Goal: Find specific page/section: Find specific page/section

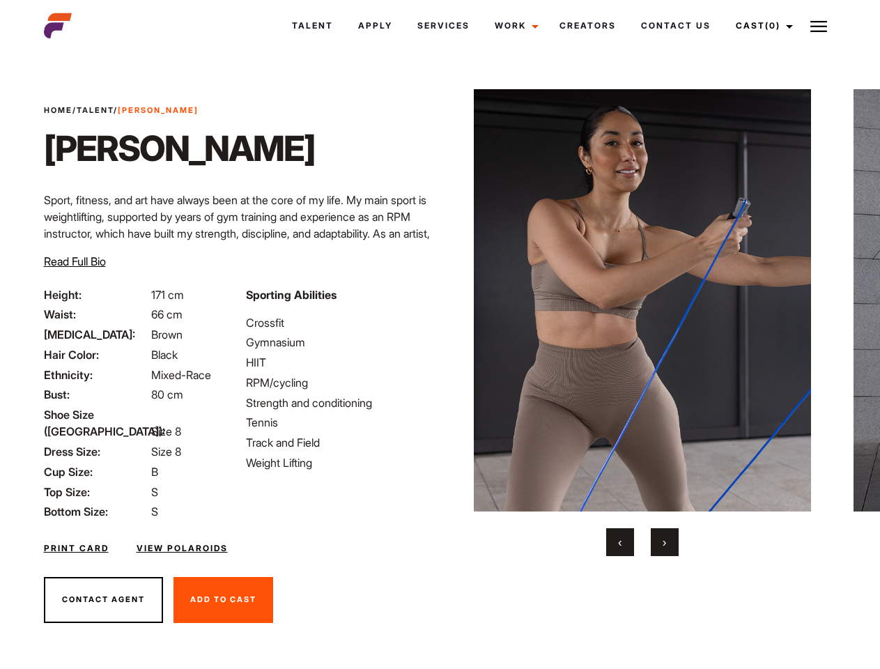
click at [760, 26] on link "Cast (0)" at bounding box center [762, 26] width 78 height 38
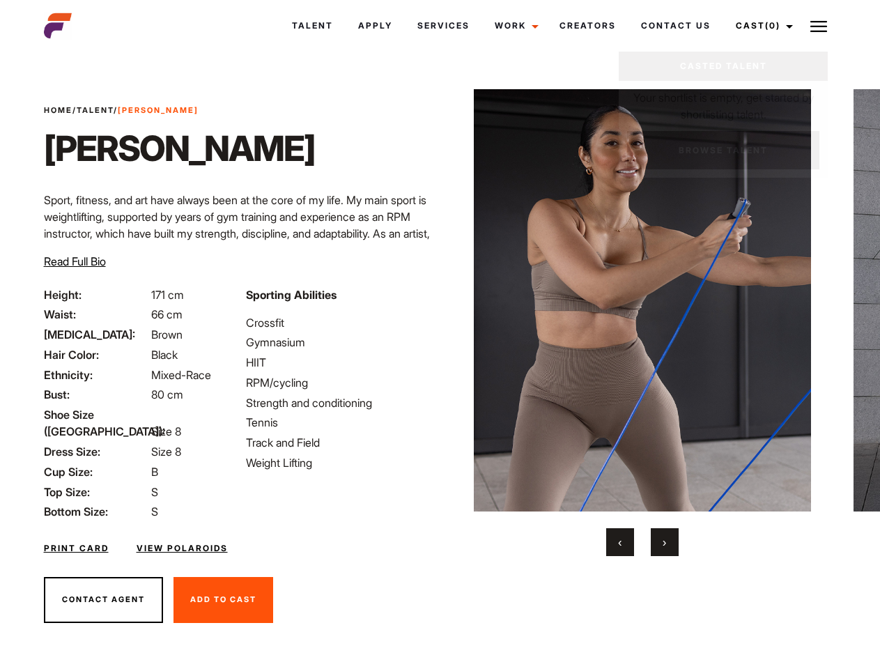
click at [819, 26] on img at bounding box center [818, 26] width 17 height 17
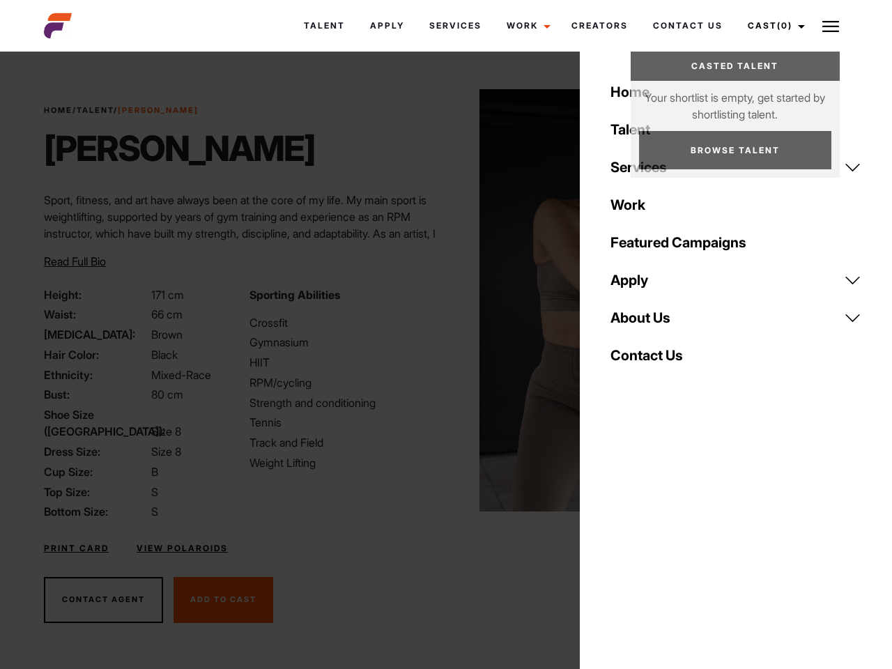
click at [642, 323] on img at bounding box center [648, 300] width 338 height 422
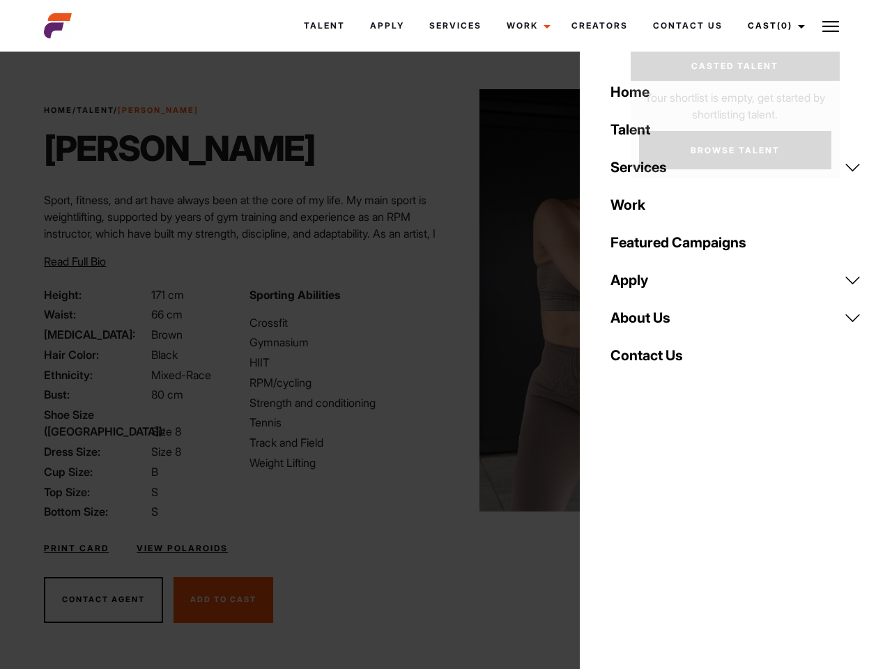
click at [440, 300] on div "Sporting Abilities Crossfit Gymnasium HIIT RPM/cycling Strength and conditionin…" at bounding box center [343, 403] width 205 height 234
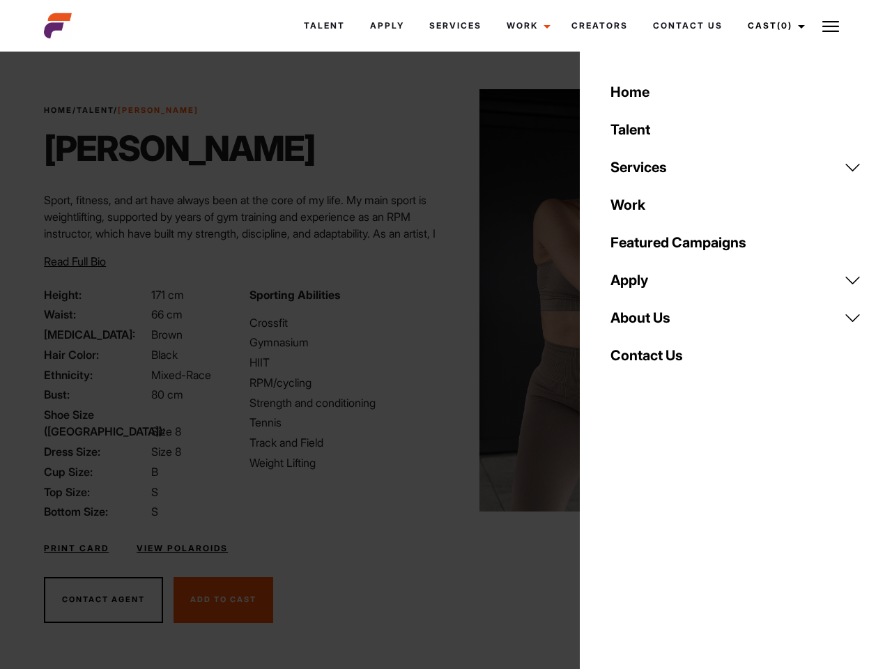
click at [620, 542] on button "‹" at bounding box center [628, 542] width 28 height 28
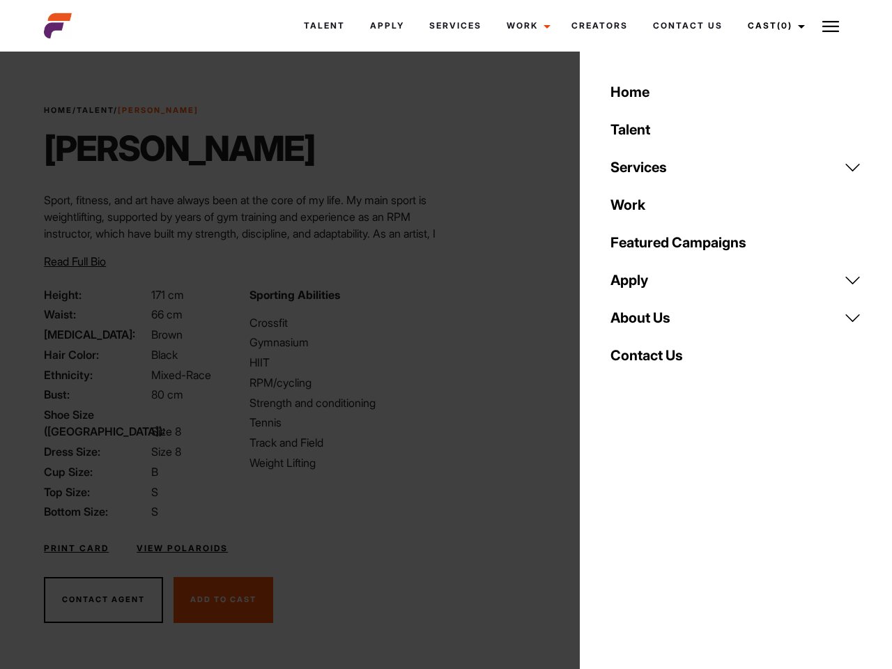
click at [665, 542] on div "Home Talent Services Talent Casting Photography Videography Creative Hair and M…" at bounding box center [736, 334] width 312 height 669
